Goal: Task Accomplishment & Management: Use online tool/utility

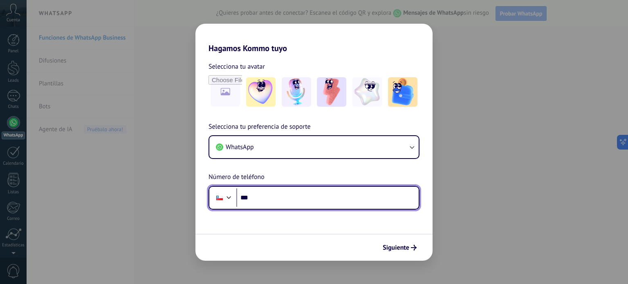
click at [307, 204] on input "***" at bounding box center [327, 198] width 182 height 19
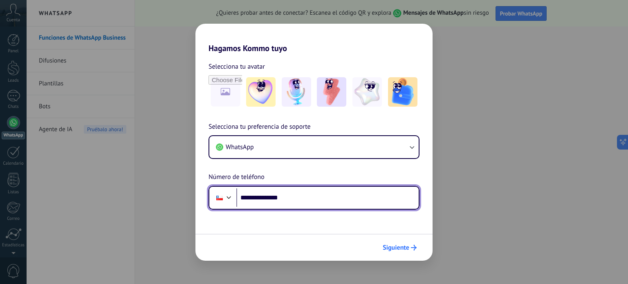
type input "**********"
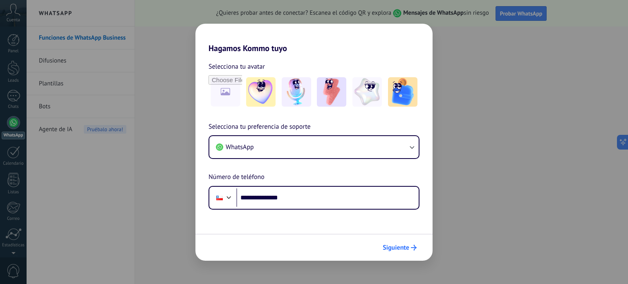
click at [386, 242] on button "Siguiente" at bounding box center [399, 248] width 41 height 14
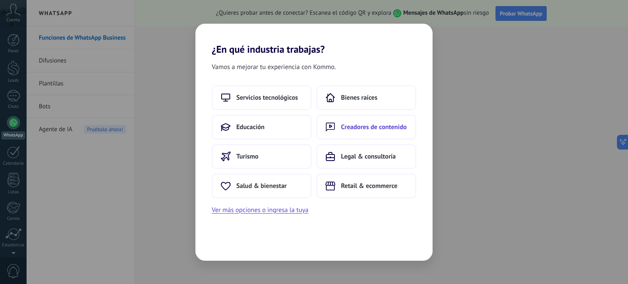
click at [338, 133] on button "Creadores de contenido" at bounding box center [367, 127] width 100 height 25
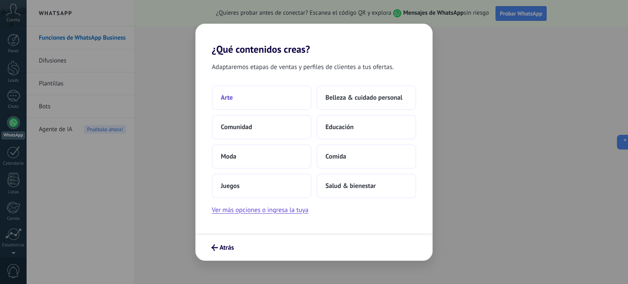
click at [267, 103] on button "Arte" at bounding box center [262, 97] width 100 height 25
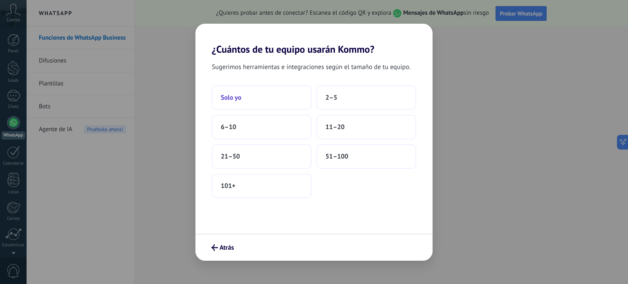
click at [231, 103] on button "Solo yo" at bounding box center [262, 97] width 100 height 25
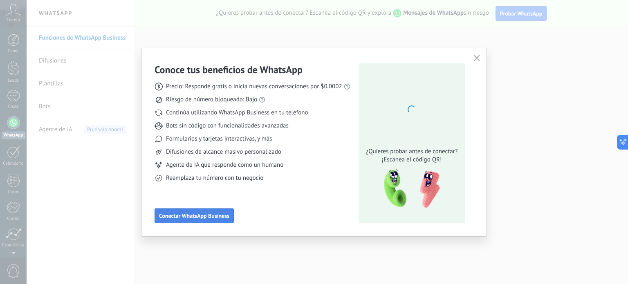
click at [229, 216] on span "Conectar WhatsApp Business" at bounding box center [194, 216] width 70 height 6
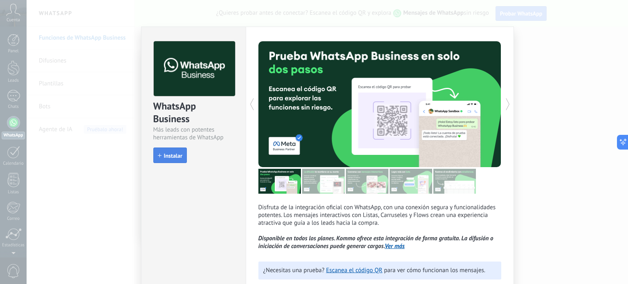
click at [174, 159] on button "Instalar" at bounding box center [170, 156] width 34 height 16
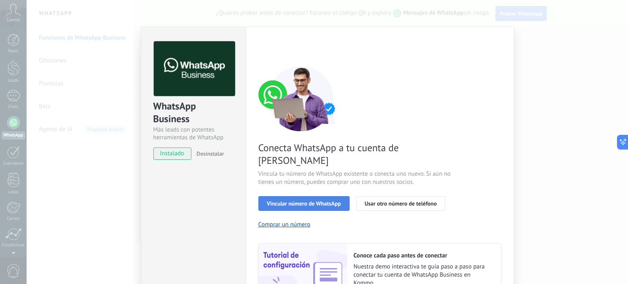
click at [298, 201] on span "Vincular número de WhatsApp" at bounding box center [304, 204] width 74 height 6
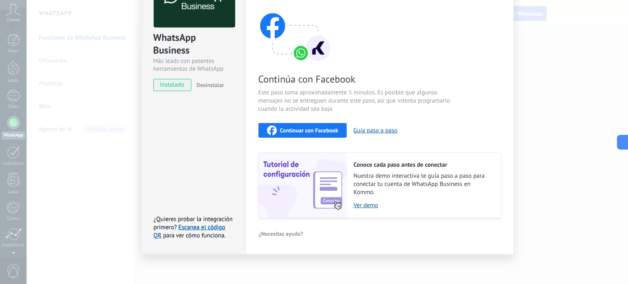
scroll to position [69, 0]
click at [391, 187] on span "Nuestra demo interactiva te guía paso a paso para conectar tu cuenta de WhatsAp…" at bounding box center [423, 184] width 139 height 25
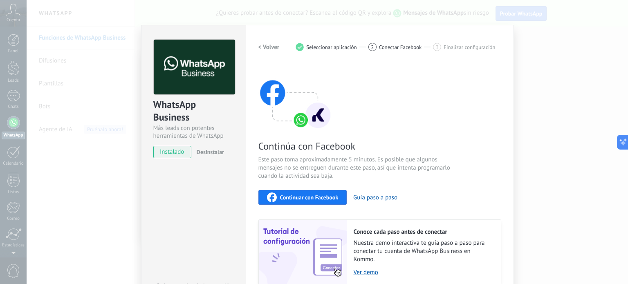
scroll to position [0, 0]
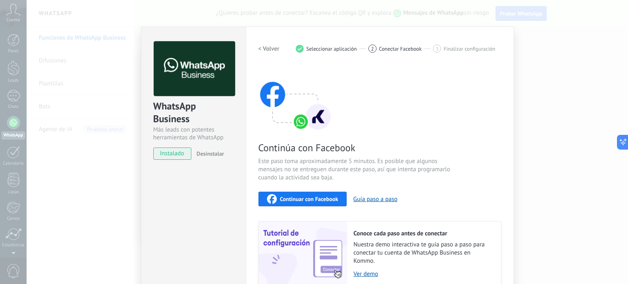
click at [177, 156] on span "instalado" at bounding box center [172, 154] width 37 height 12
click at [292, 199] on span "Continuar con Facebook" at bounding box center [309, 199] width 58 height 6
